Goal: Task Accomplishment & Management: Manage account settings

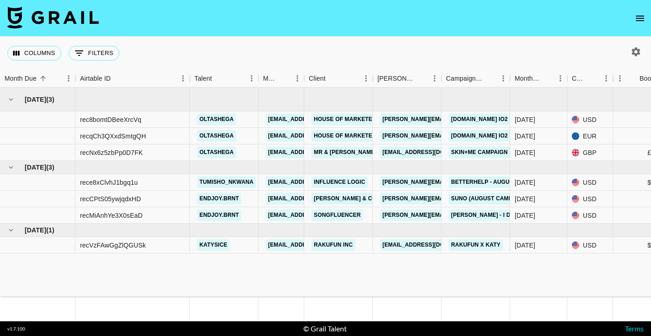
click at [642, 17] on icon "open drawer" at bounding box center [640, 18] width 11 height 11
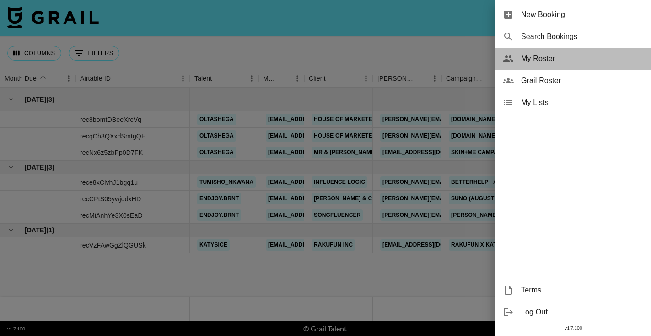
click at [532, 60] on span "My Roster" at bounding box center [582, 58] width 123 height 11
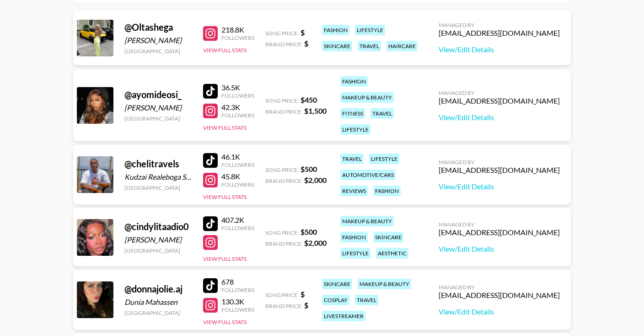
scroll to position [122, 0]
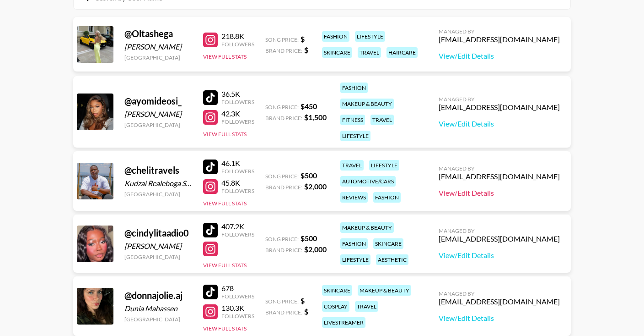
click at [460, 195] on link "View/Edit Details" at bounding box center [499, 192] width 121 height 9
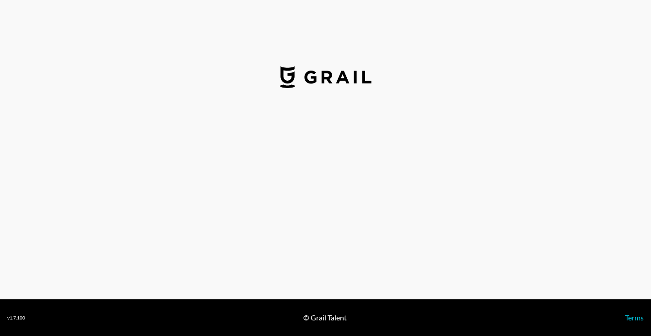
select select "USD"
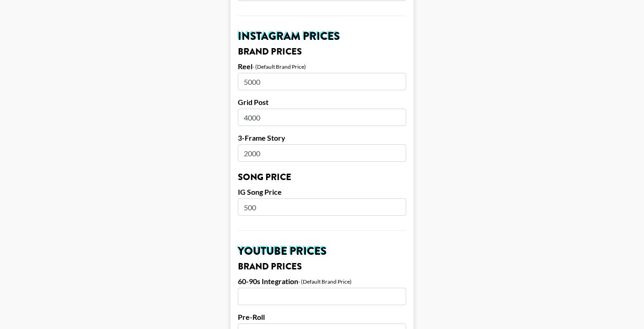
scroll to position [413, 0]
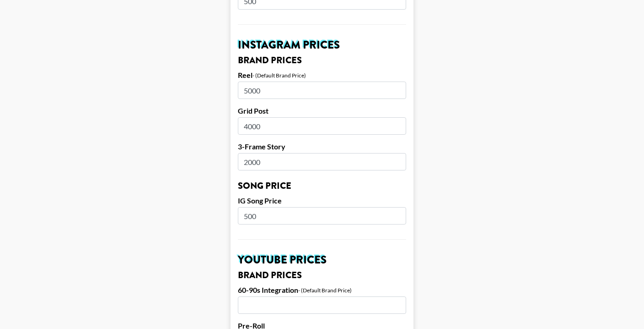
drag, startPoint x: 271, startPoint y: 91, endPoint x: 246, endPoint y: 91, distance: 25.2
click at [246, 91] on input "5000" at bounding box center [322, 89] width 168 height 17
click at [284, 130] on input "4000" at bounding box center [322, 125] width 168 height 17
